Goal: Find specific page/section: Find specific page/section

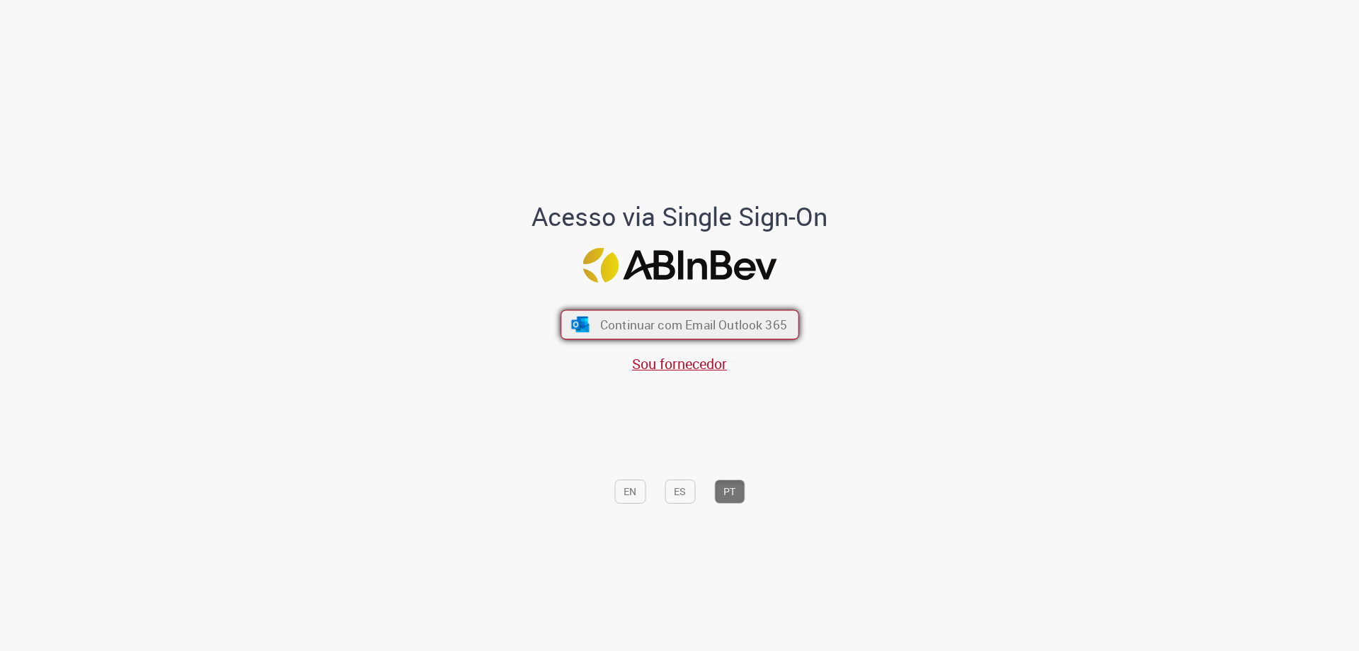
click at [626, 326] on span "Continuar com Email Outlook 365" at bounding box center [693, 324] width 187 height 16
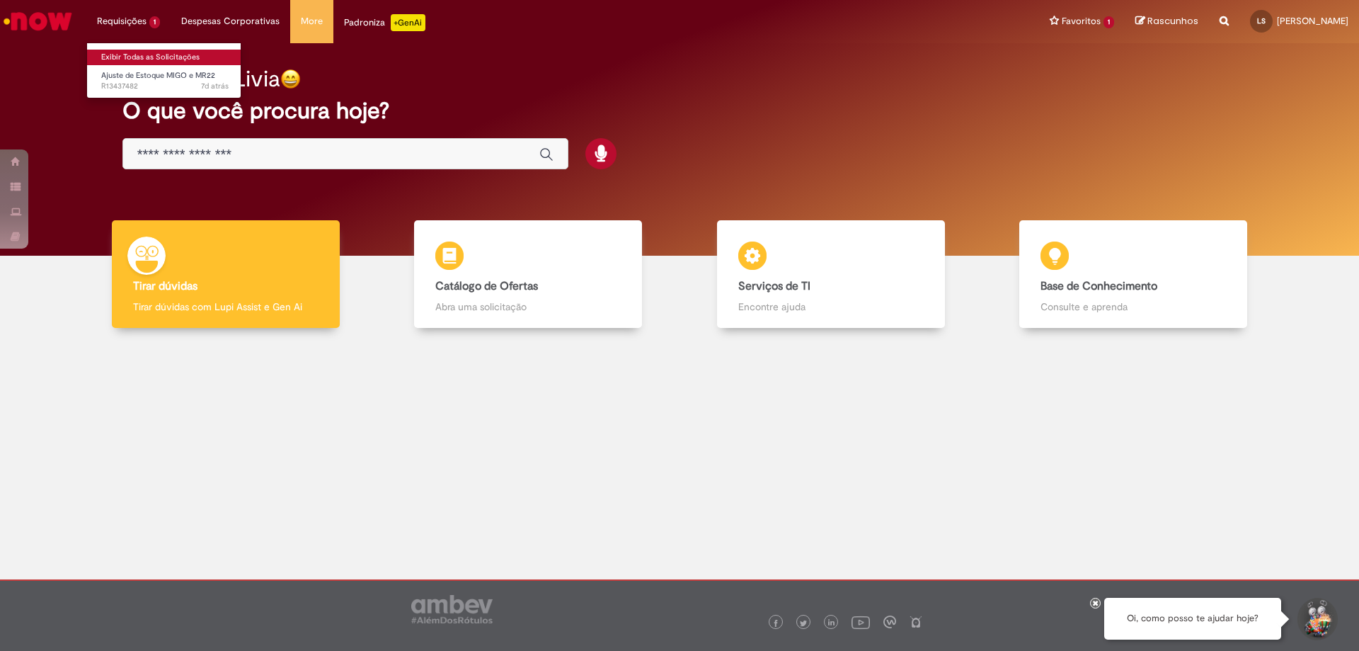
click at [160, 52] on link "Exibir Todas as Solicitações" at bounding box center [165, 58] width 156 height 16
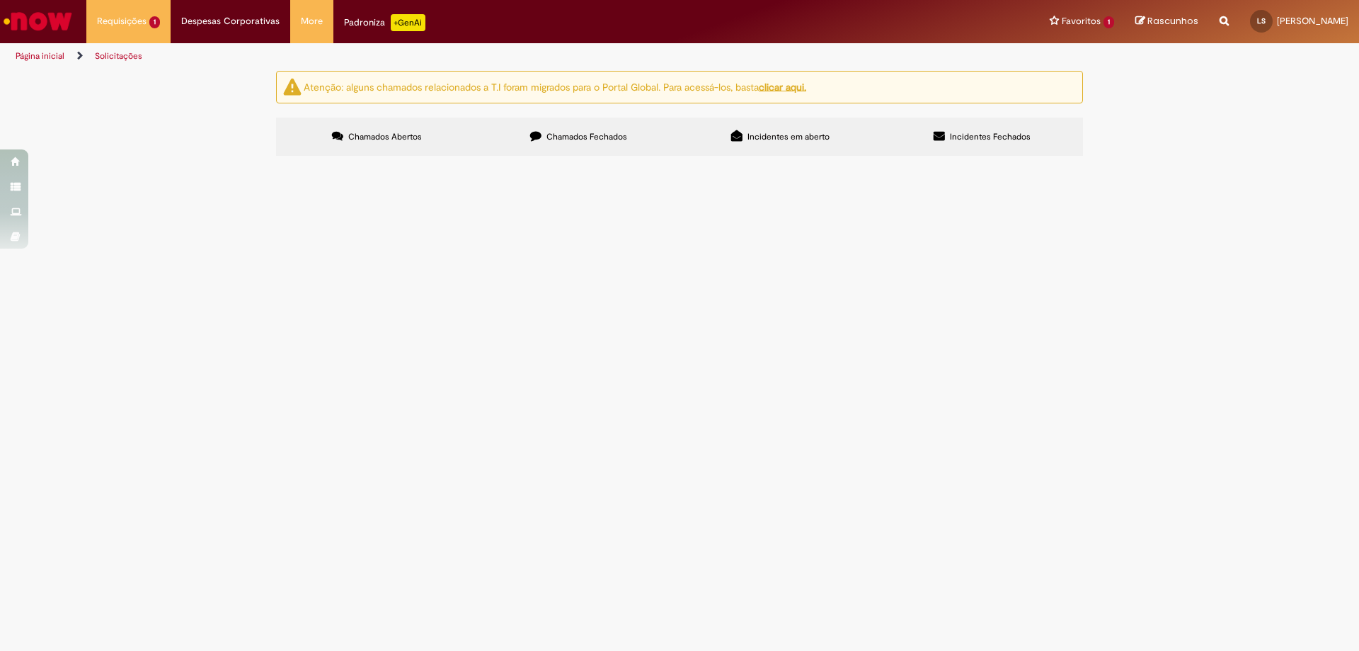
click at [0, 0] on td "Boa tarde! Poderia me ajudar a fazer a correção desse saldo, ajuste contabil de…" at bounding box center [0, 0] width 0 height 0
